Goal: Task Accomplishment & Management: Manage account settings

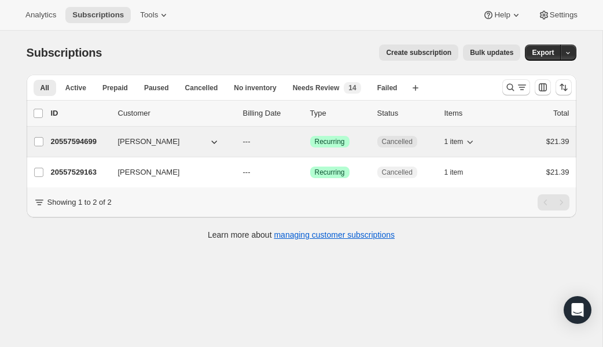
click at [77, 145] on p "20557594699" at bounding box center [80, 142] width 58 height 12
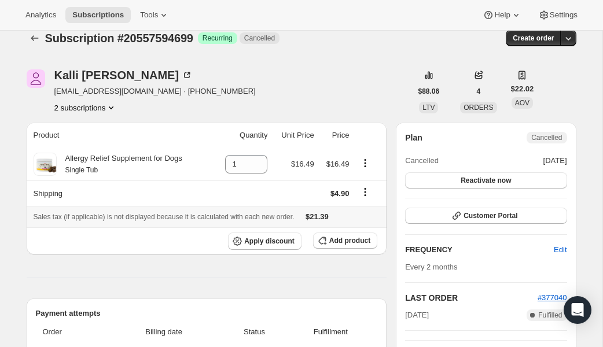
scroll to position [15, 0]
click at [34, 40] on icon "Subscriptions" at bounding box center [35, 38] width 12 height 12
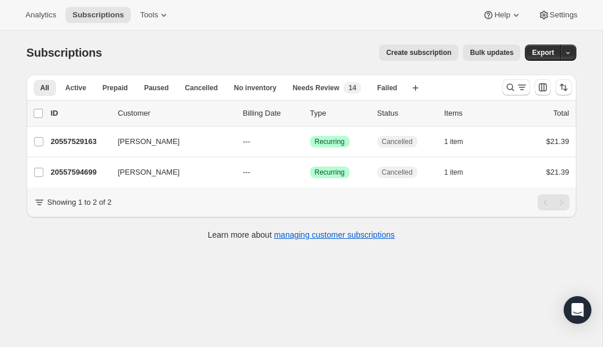
click at [519, 96] on div at bounding box center [536, 87] width 79 height 23
click at [518, 95] on button "Search and filter results" at bounding box center [516, 87] width 28 height 16
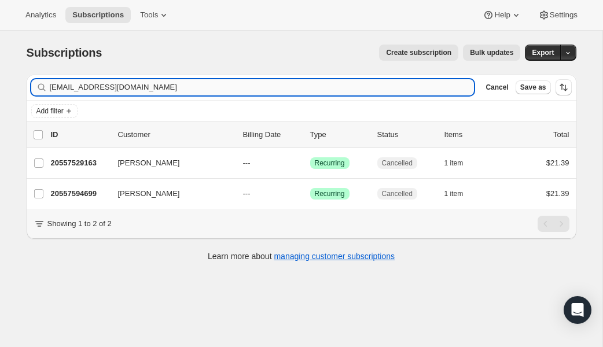
click at [128, 91] on input "kallik424@gmail.com" at bounding box center [262, 87] width 424 height 16
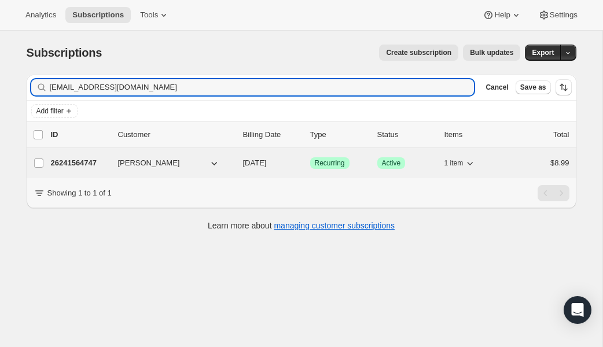
type input "kaidenbayley@gmail.com"
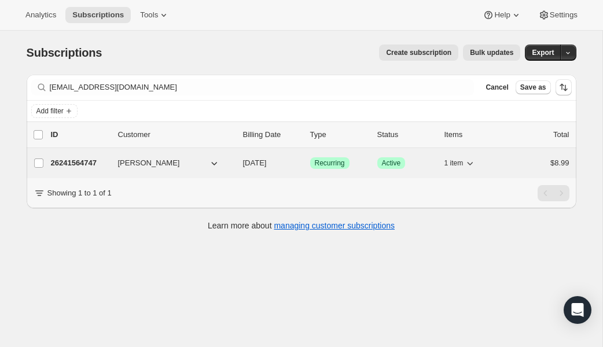
click at [61, 165] on p "26241564747" at bounding box center [80, 163] width 58 height 12
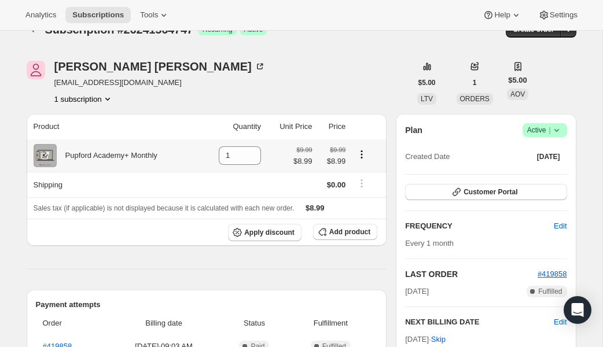
scroll to position [26, 0]
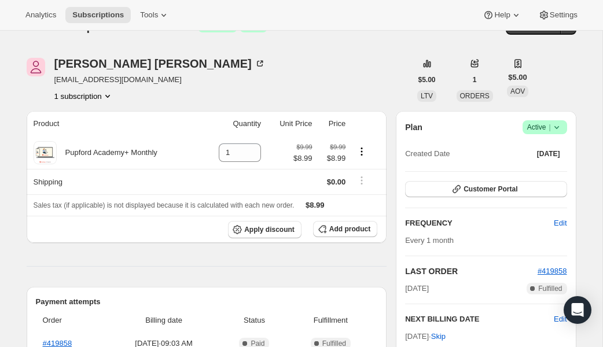
click at [561, 128] on icon at bounding box center [556, 127] width 12 height 12
click at [548, 166] on span "Cancel subscription" at bounding box center [539, 169] width 65 height 9
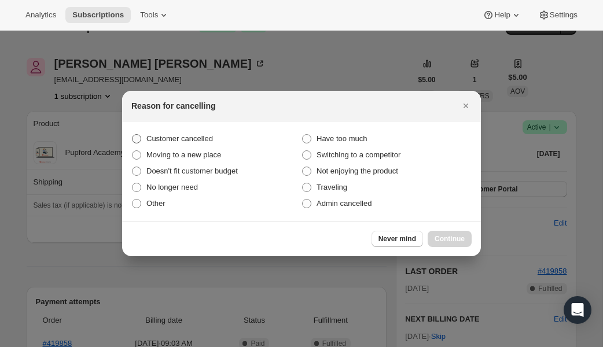
click at [200, 136] on span "Customer cancelled" at bounding box center [179, 138] width 66 height 9
click at [132, 135] on input "Customer cancelled" at bounding box center [132, 134] width 1 height 1
radio input "true"
click at [443, 233] on button "Continue" at bounding box center [449, 239] width 44 height 16
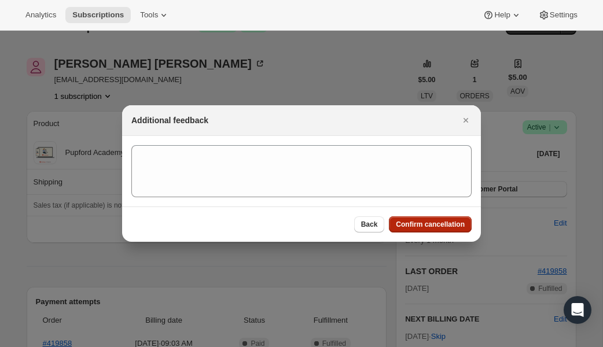
click at [438, 232] on button "Confirm cancellation" at bounding box center [430, 224] width 83 height 16
